Goal: Task Accomplishment & Management: Use online tool/utility

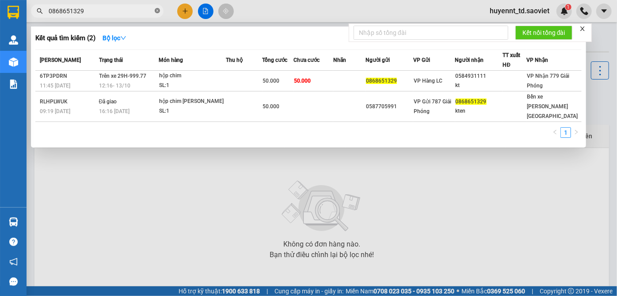
click at [155, 10] on icon "close-circle" at bounding box center [157, 10] width 5 height 5
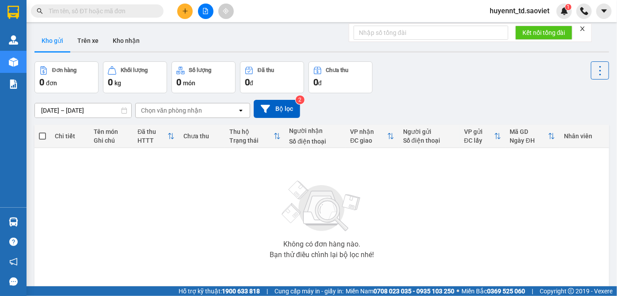
click at [120, 11] on input "text" at bounding box center [101, 11] width 104 height 10
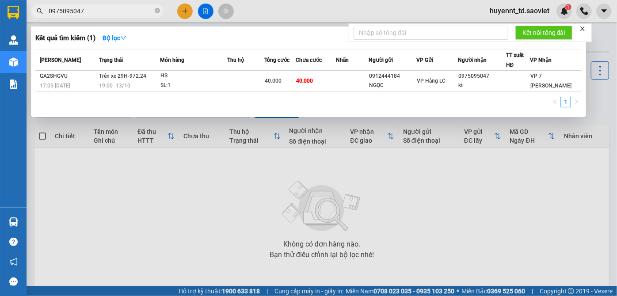
type input "0975095047"
drag, startPoint x: 157, startPoint y: 11, endPoint x: 144, endPoint y: 12, distance: 13.3
click at [157, 11] on icon "close-circle" at bounding box center [157, 10] width 5 height 5
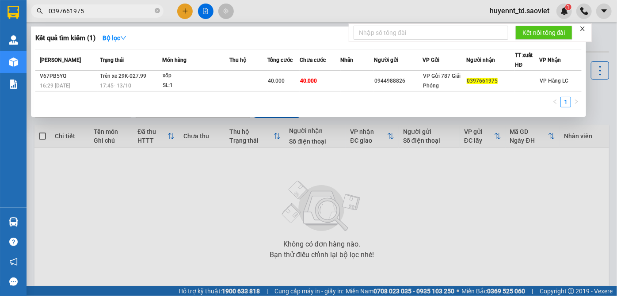
type input "0397661975"
click at [157, 10] on icon "close-circle" at bounding box center [157, 10] width 5 height 5
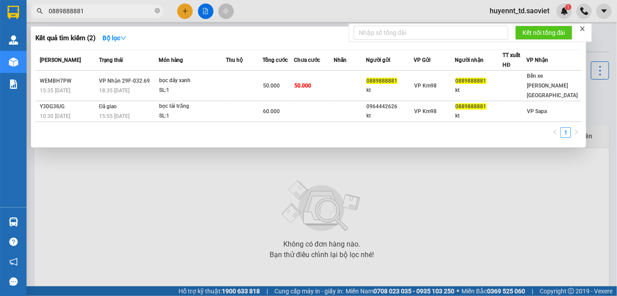
type input "0889888881"
drag, startPoint x: 157, startPoint y: 11, endPoint x: 133, endPoint y: 11, distance: 24.3
click at [155, 11] on icon "close-circle" at bounding box center [157, 10] width 5 height 5
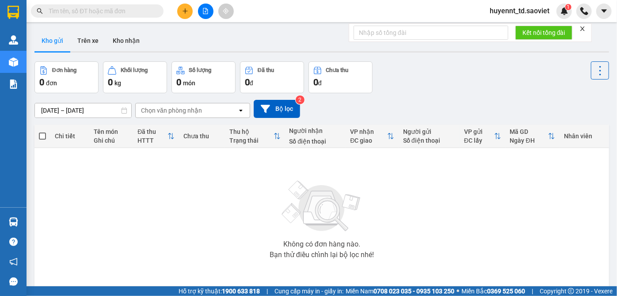
click at [111, 10] on input "text" at bounding box center [101, 11] width 104 height 10
paste input "0987996709"
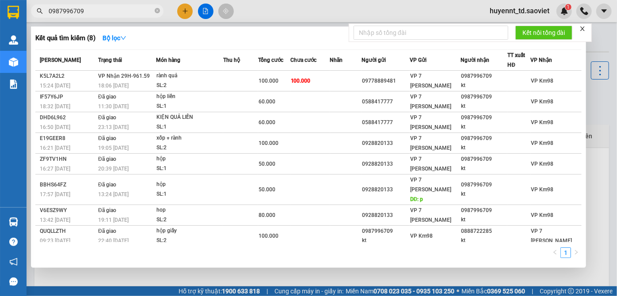
type input "0987996709"
